Goal: Task Accomplishment & Management: Manage account settings

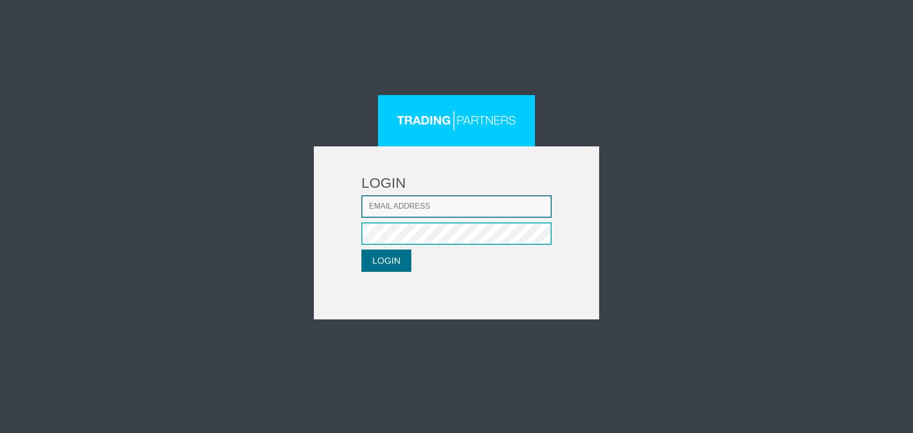
type input "[EMAIL_ADDRESS][DOMAIN_NAME]"
click at [379, 256] on button "LOGIN" at bounding box center [386, 261] width 50 height 22
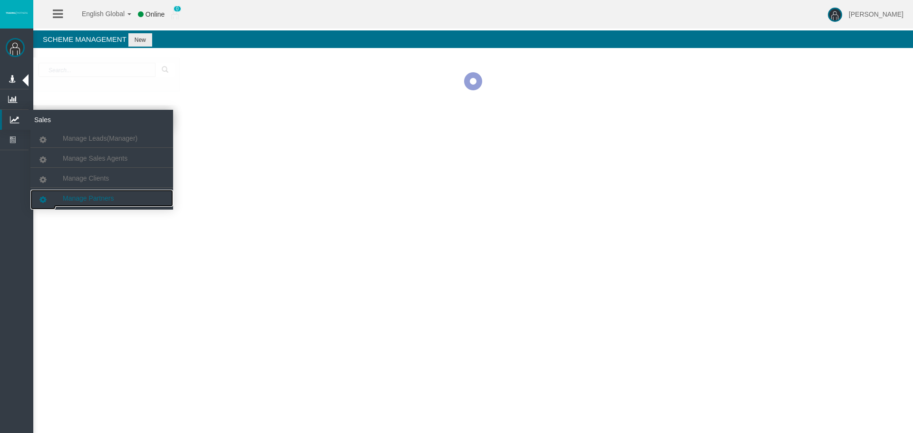
click at [110, 200] on span "Manage Partners" at bounding box center [88, 199] width 51 height 8
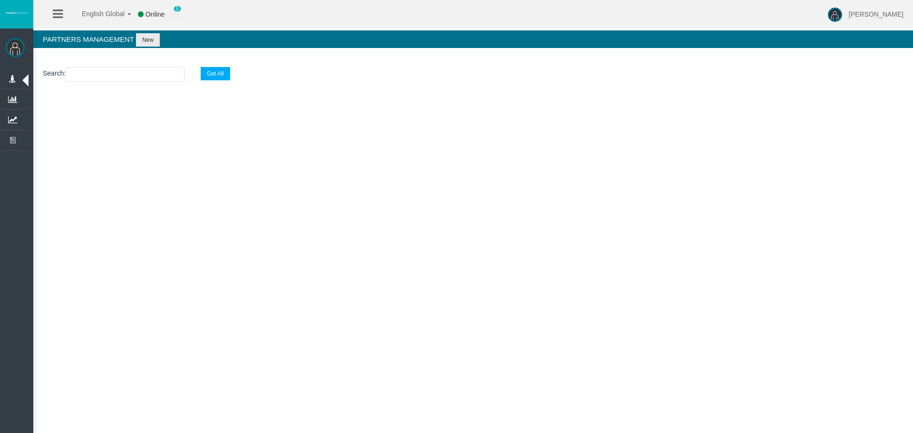
click at [107, 75] on input "text" at bounding box center [125, 74] width 119 height 15
paste input "IB0trxd"
type input "IB0trxd"
select select "25"
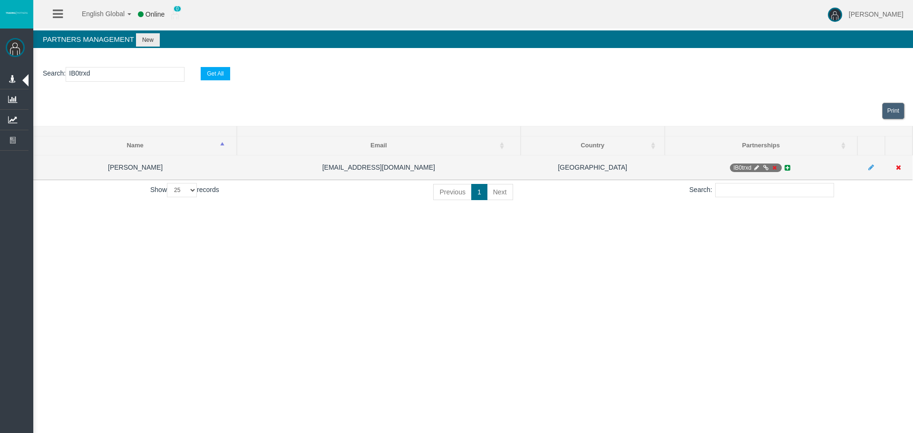
click at [772, 168] on icon at bounding box center [774, 168] width 7 height 6
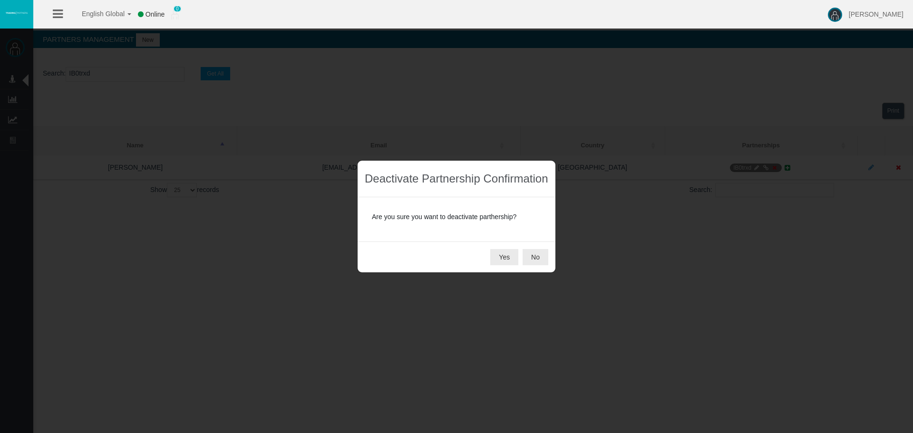
click at [469, 250] on div "Yes No" at bounding box center [457, 257] width 198 height 31
click at [502, 254] on button "Yes" at bounding box center [504, 257] width 28 height 16
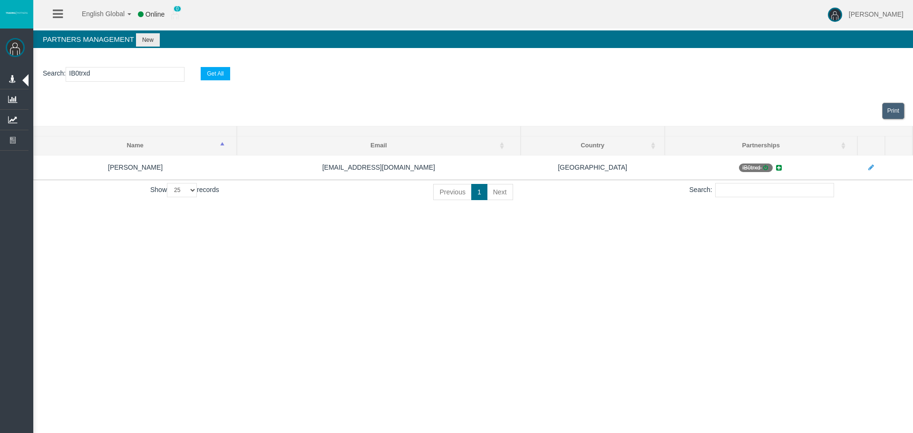
click at [74, 68] on input "IB0trxd" at bounding box center [125, 74] width 119 height 15
click at [83, 78] on input "IB0trxd" at bounding box center [125, 74] width 119 height 15
paste input "2cywk"
type input "IB2cywk"
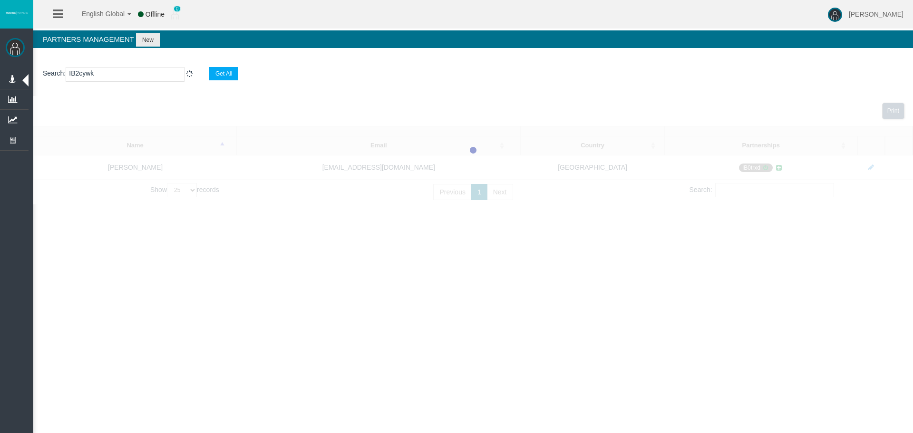
select select "25"
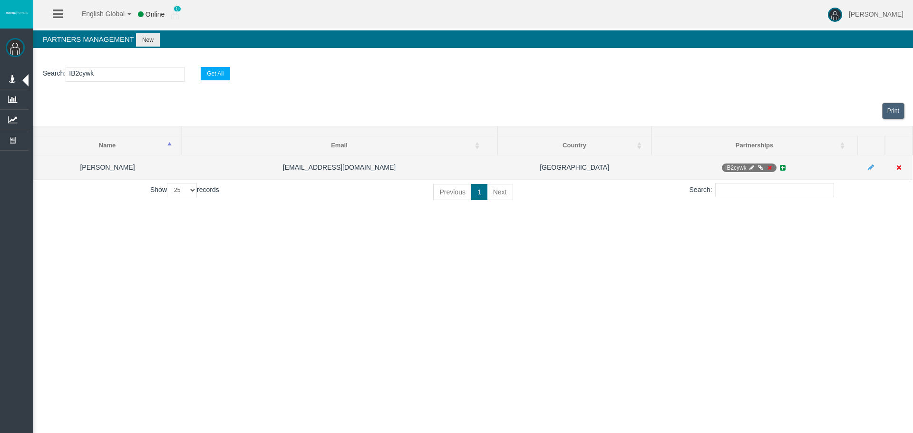
click at [769, 168] on icon at bounding box center [769, 168] width 7 height 6
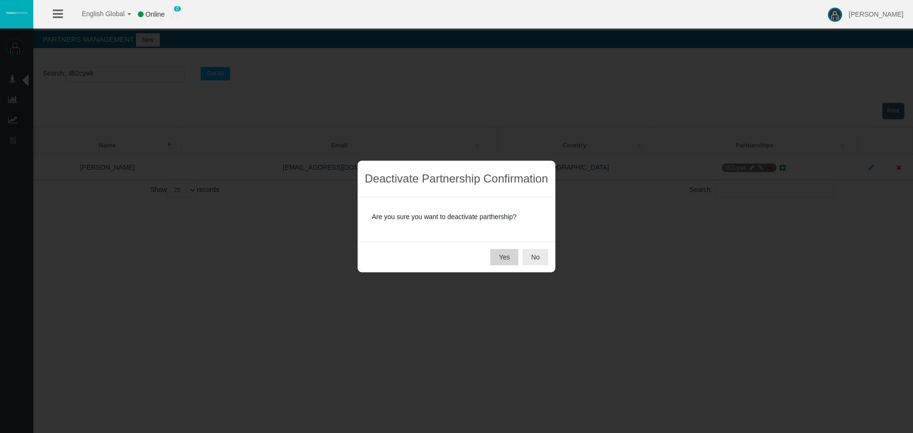
click at [504, 255] on button "Yes" at bounding box center [504, 257] width 28 height 16
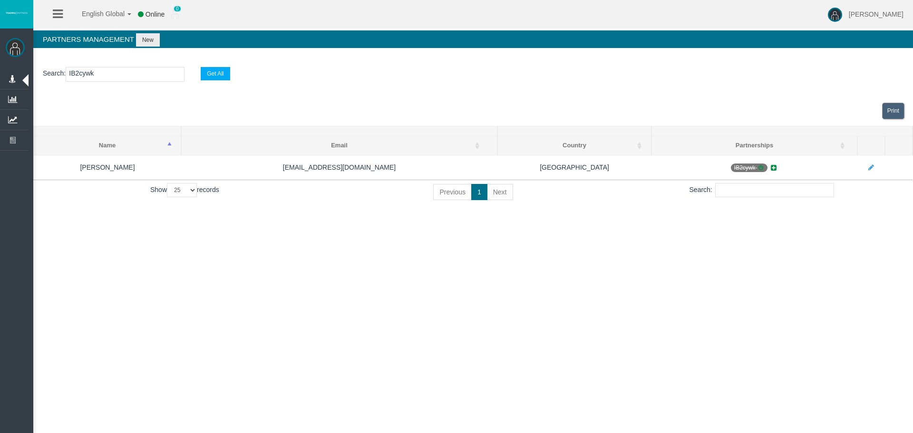
click at [87, 73] on input "IB2cywk" at bounding box center [125, 74] width 119 height 15
paste input "aer5b"
type input "IBaer5b"
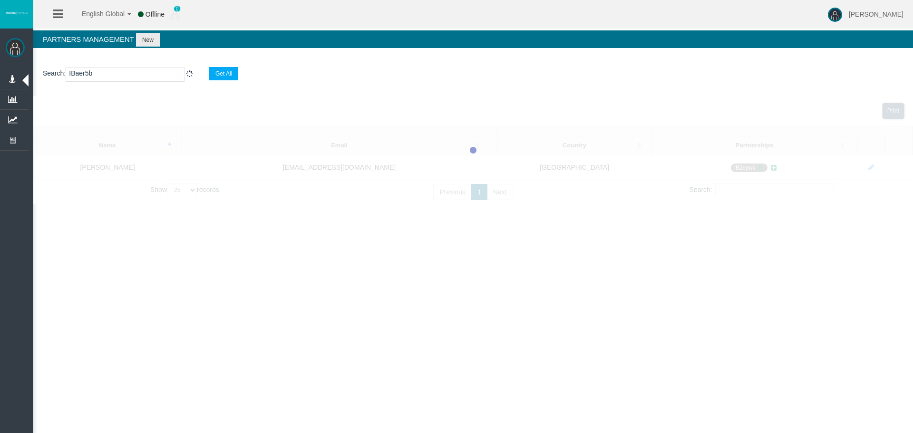
select select "25"
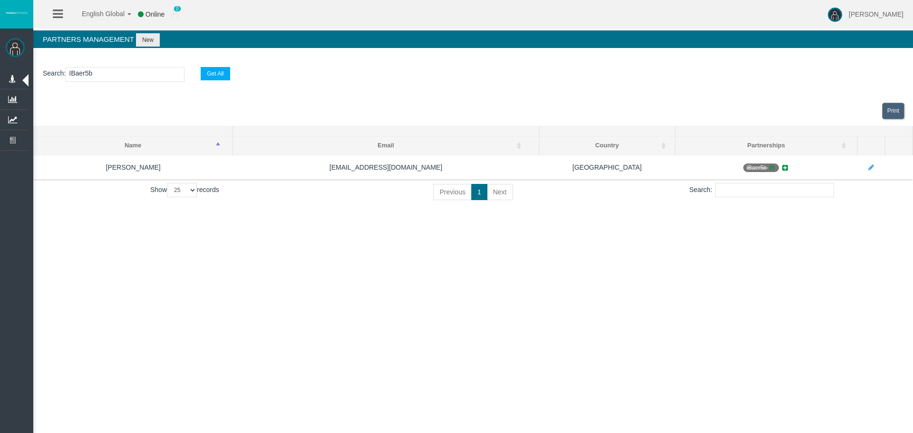
type input "IBaer5b"
